Goal: Task Accomplishment & Management: Use online tool/utility

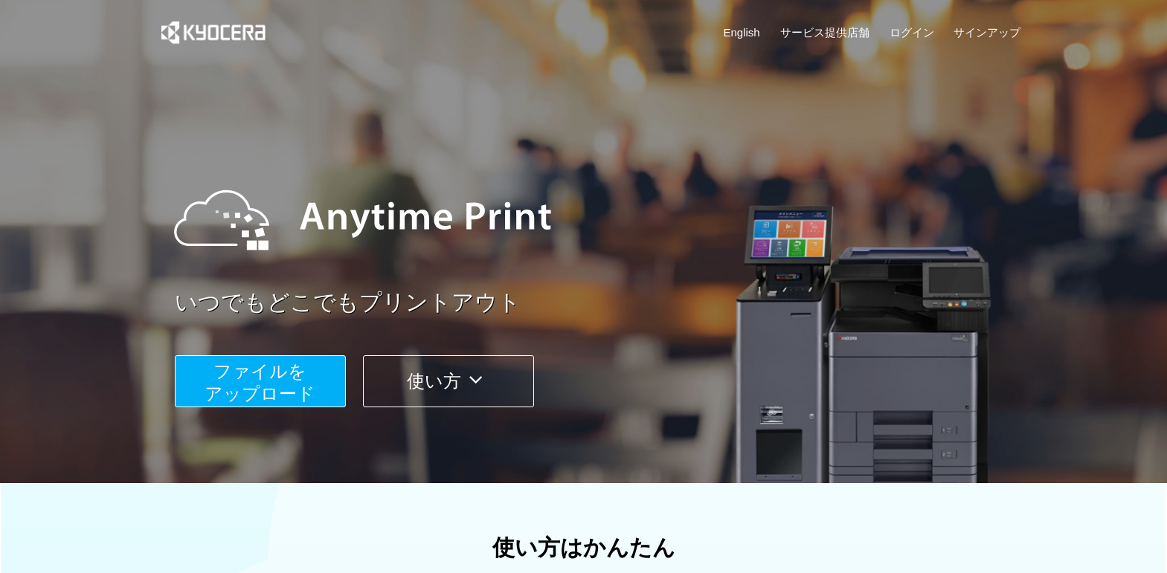
click at [250, 392] on span "ファイルを ​​アップロード" at bounding box center [259, 382] width 111 height 42
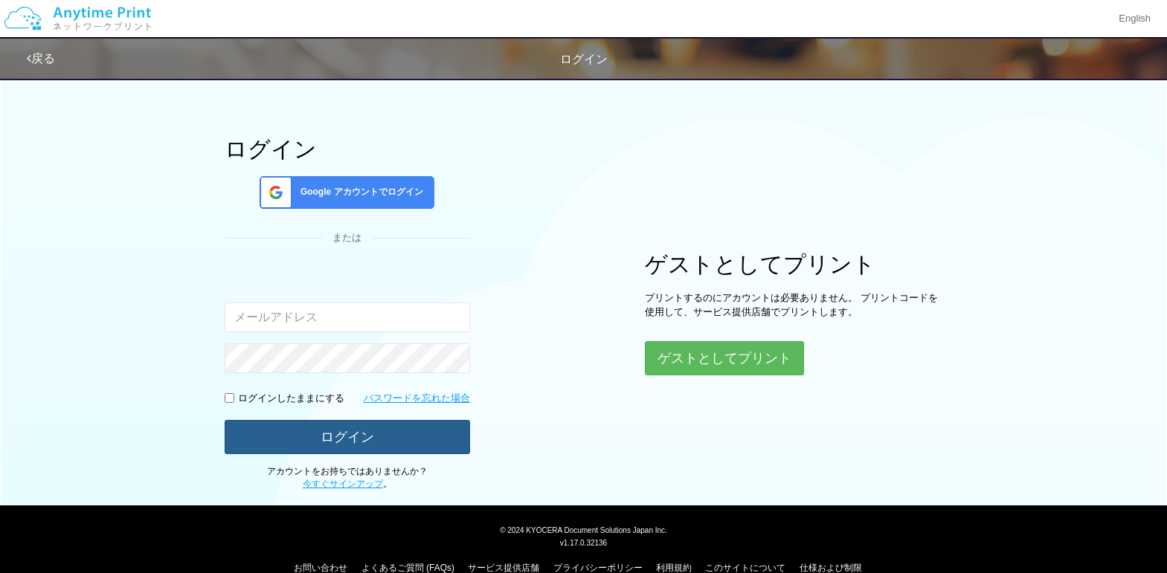
scroll to position [74, 0]
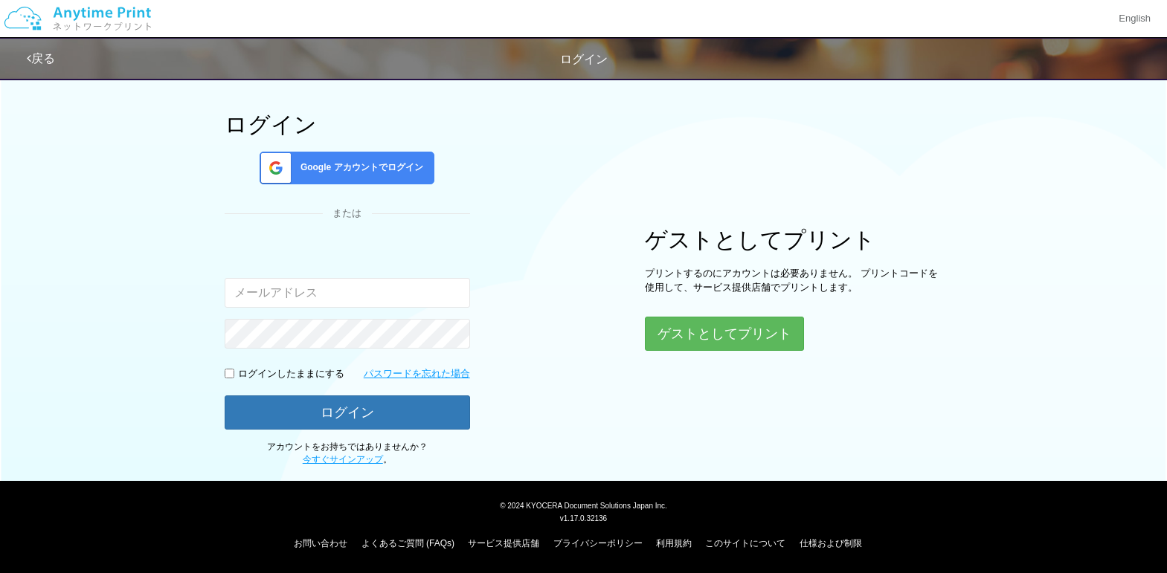
click at [286, 296] on input "email" at bounding box center [347, 293] width 245 height 30
click at [311, 168] on span "Google アカウントでログイン" at bounding box center [358, 167] width 129 height 13
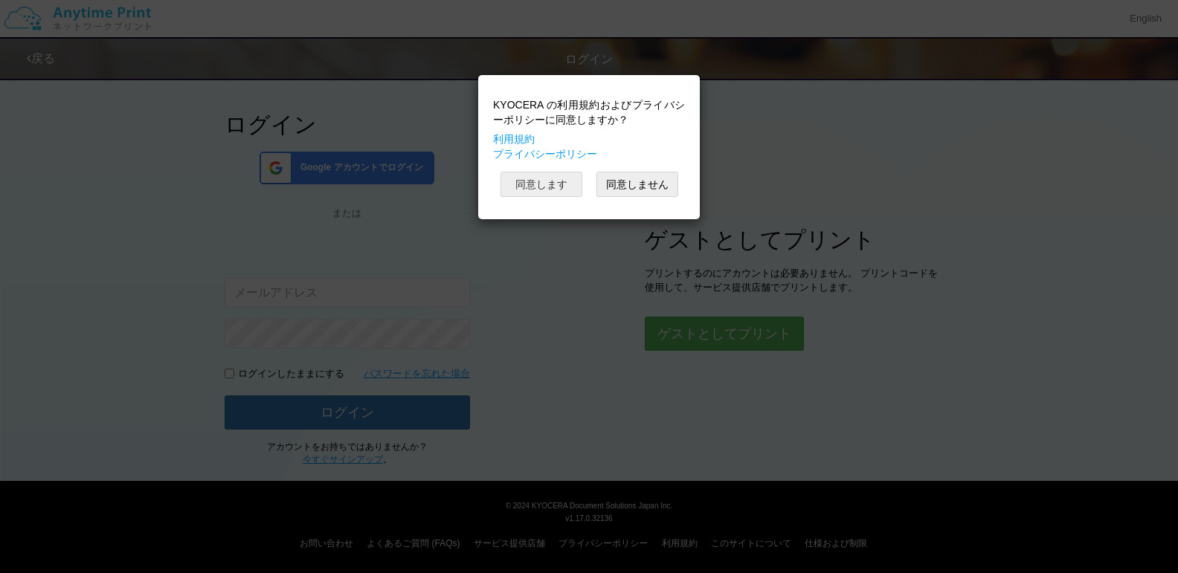
click at [562, 186] on button "同意します" at bounding box center [541, 184] width 82 height 25
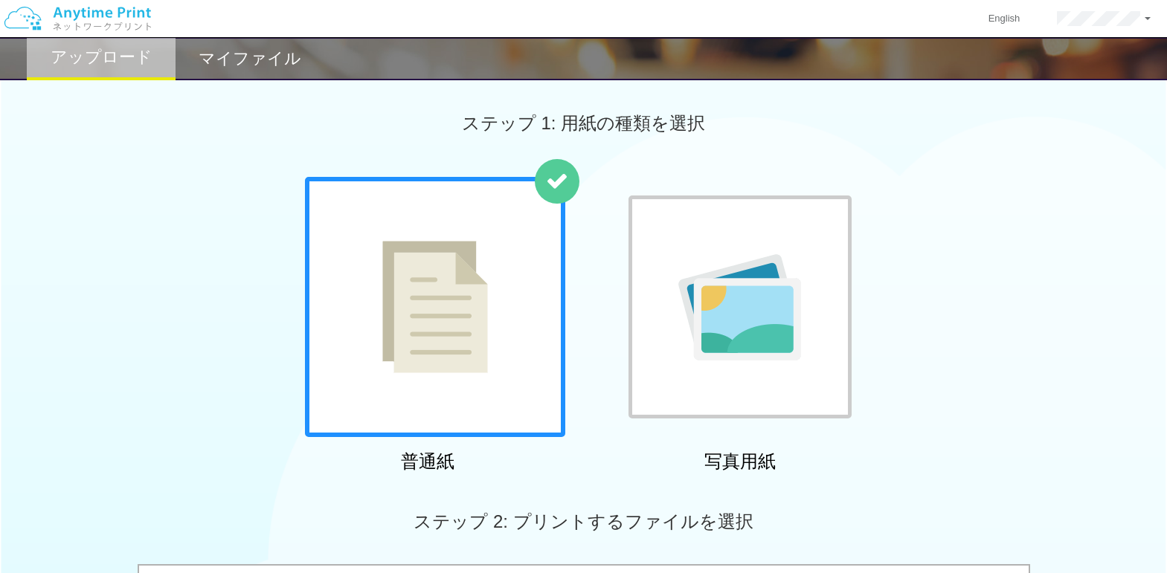
click at [459, 368] on img at bounding box center [435, 307] width 106 height 132
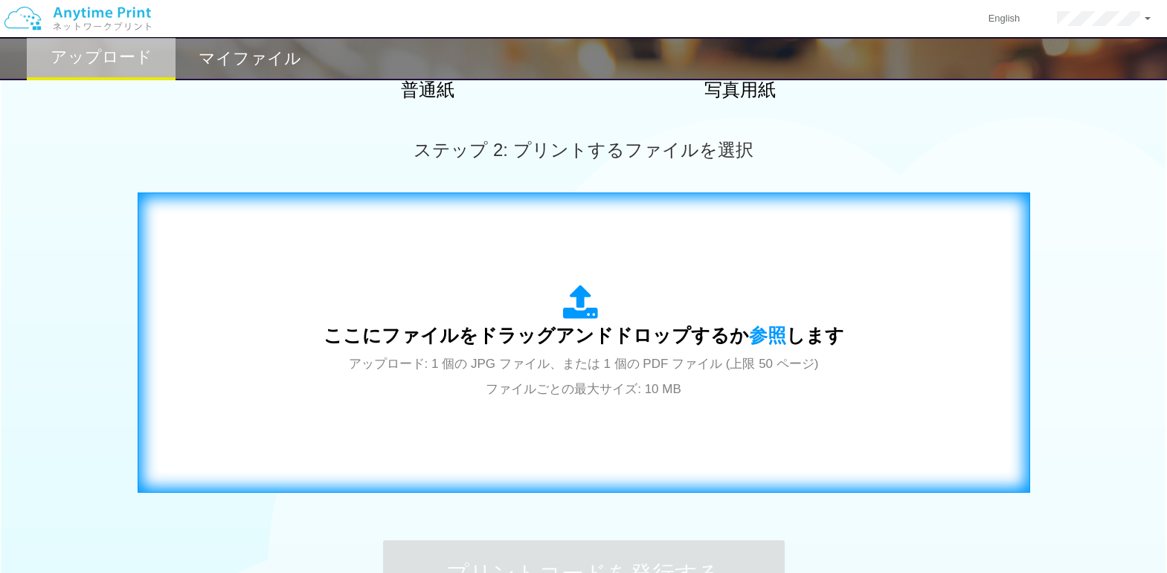
scroll to position [396, 0]
